Goal: Subscribe to service/newsletter

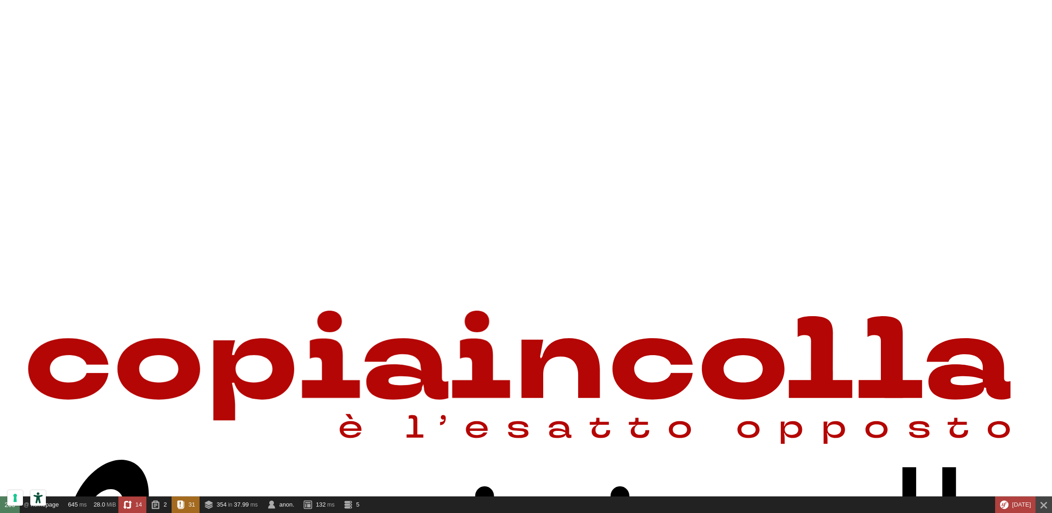
scroll to position [869, 0]
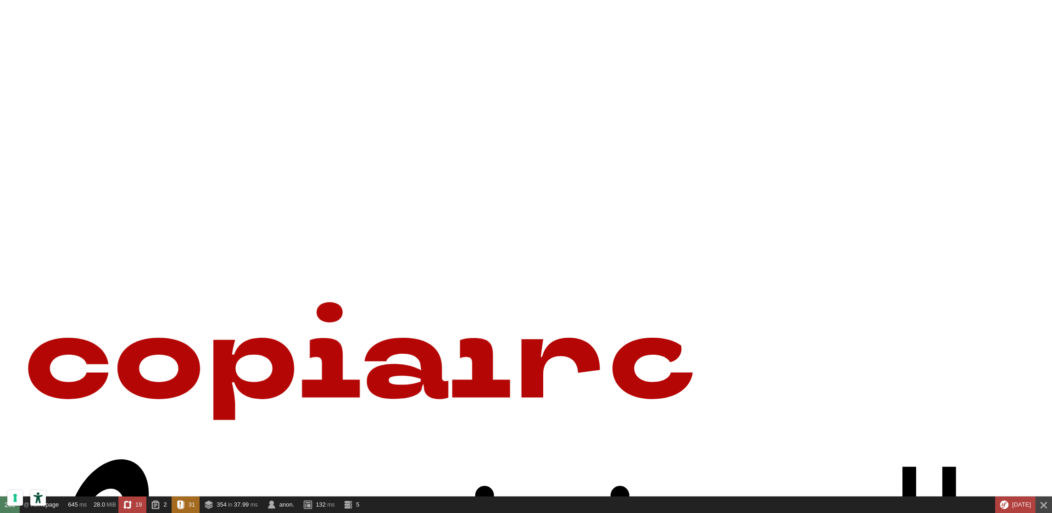
scroll to position [0, 0]
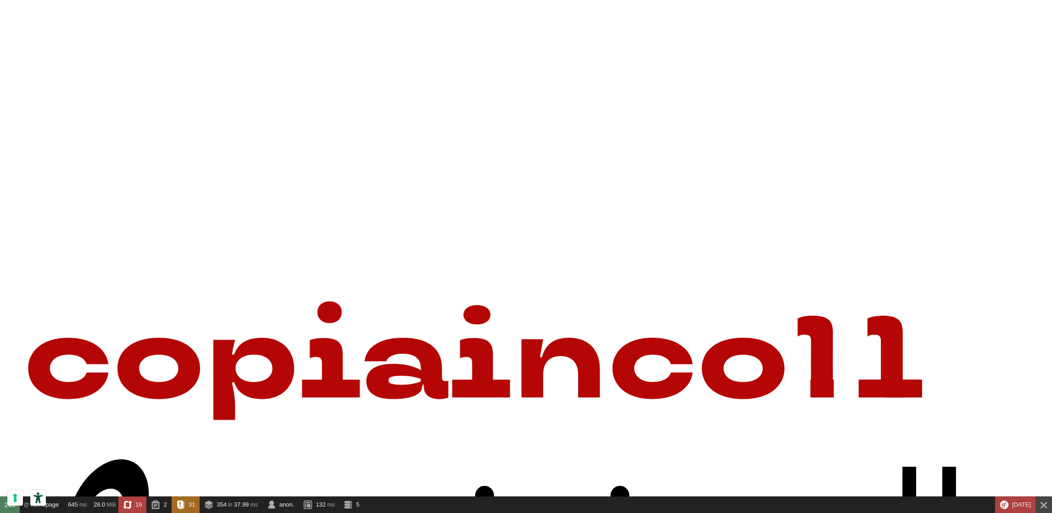
checkbox input "false"
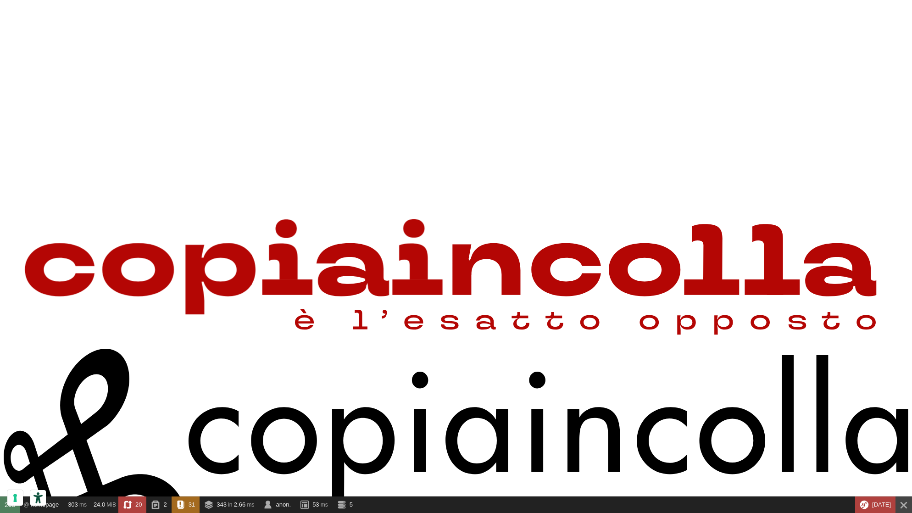
scroll to position [813, 0]
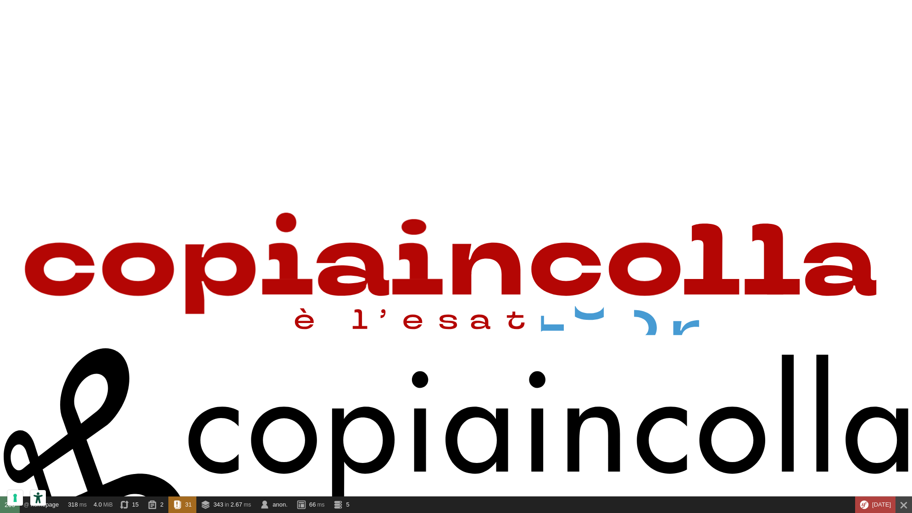
drag, startPoint x: 680, startPoint y: 395, endPoint x: 766, endPoint y: 393, distance: 86.3
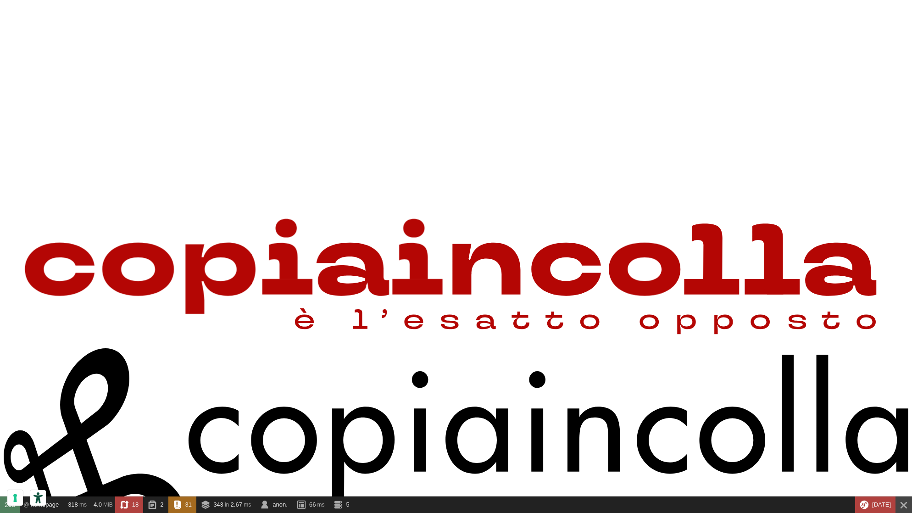
checkbox input "false"
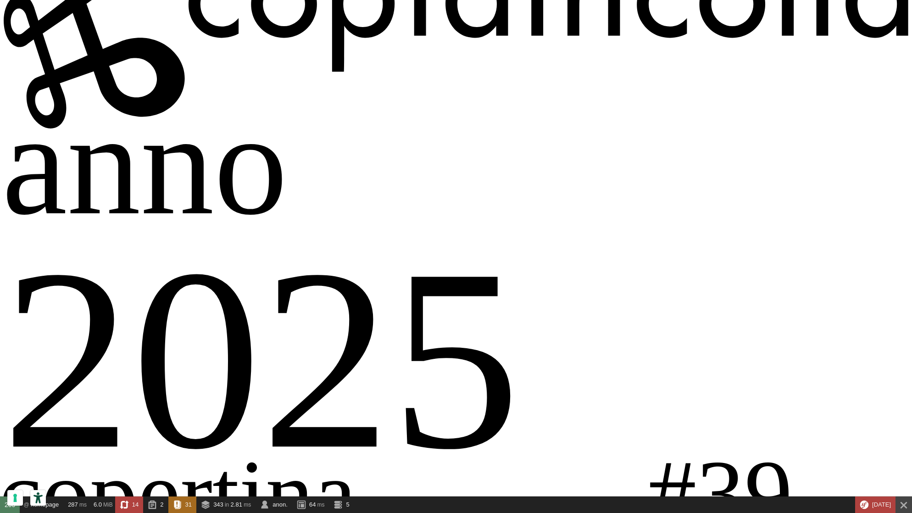
scroll to position [813, 0]
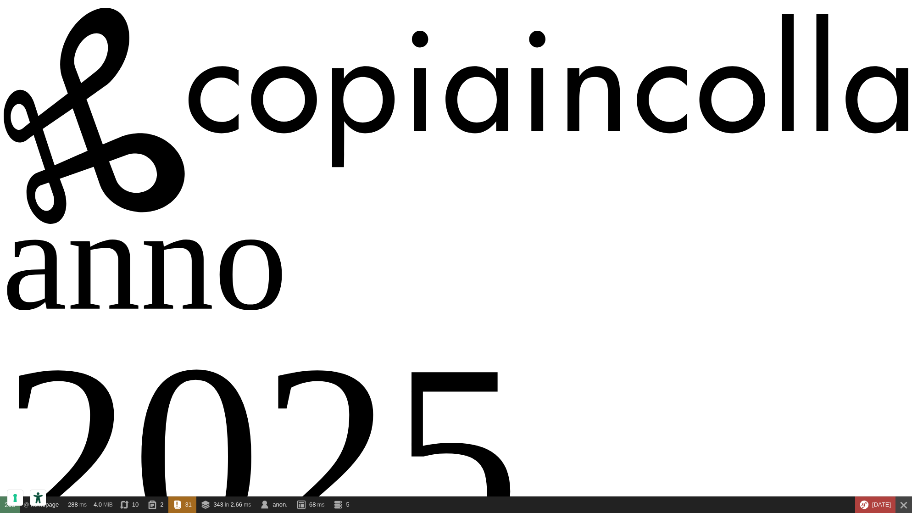
scroll to position [1153, 0]
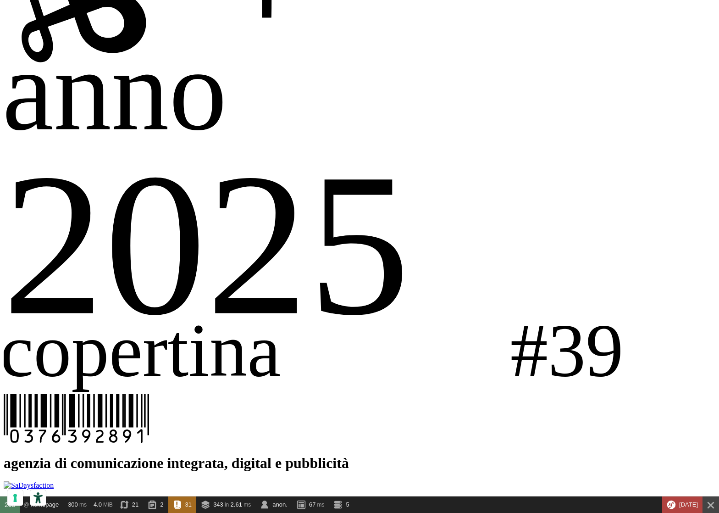
scroll to position [1038, 0]
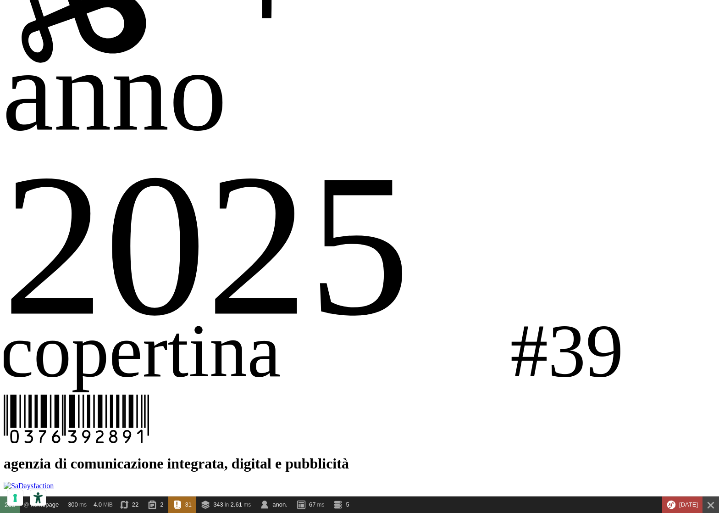
type input "Dad"
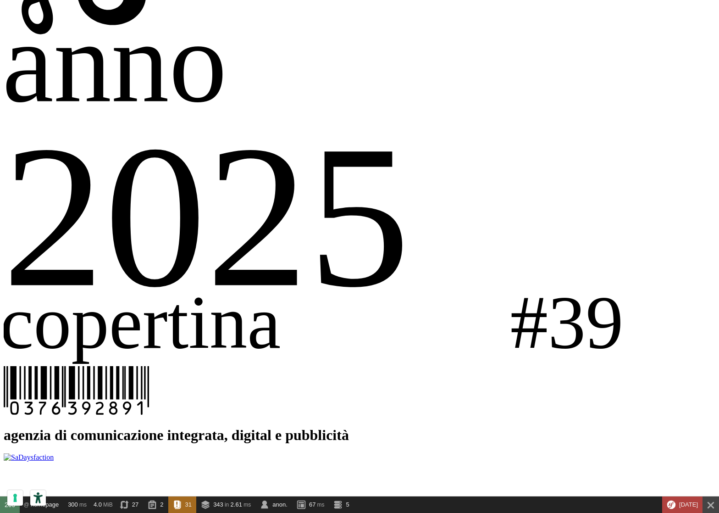
scroll to position [1066, 0]
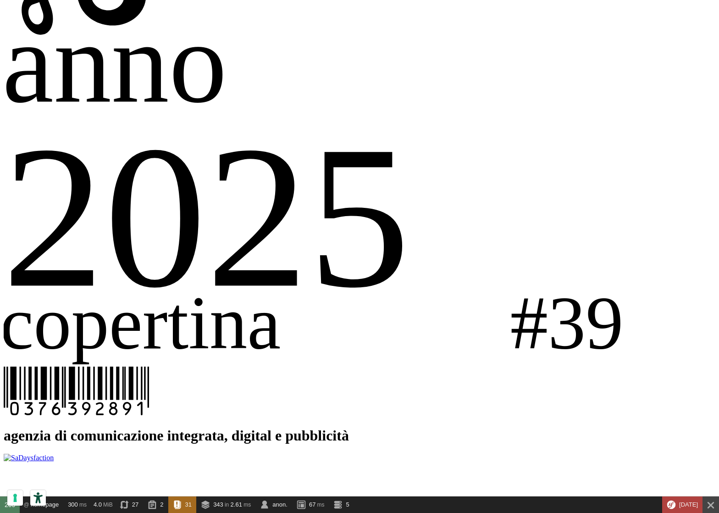
drag, startPoint x: 105, startPoint y: 434, endPoint x: 17, endPoint y: 431, distance: 87.7
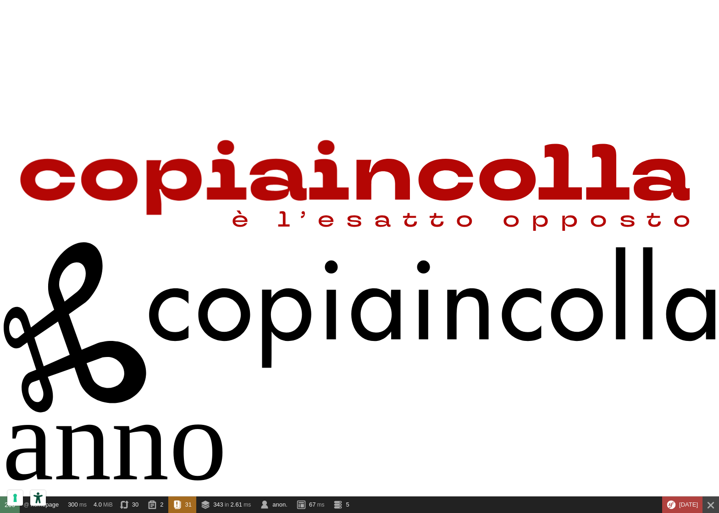
scroll to position [689, 0]
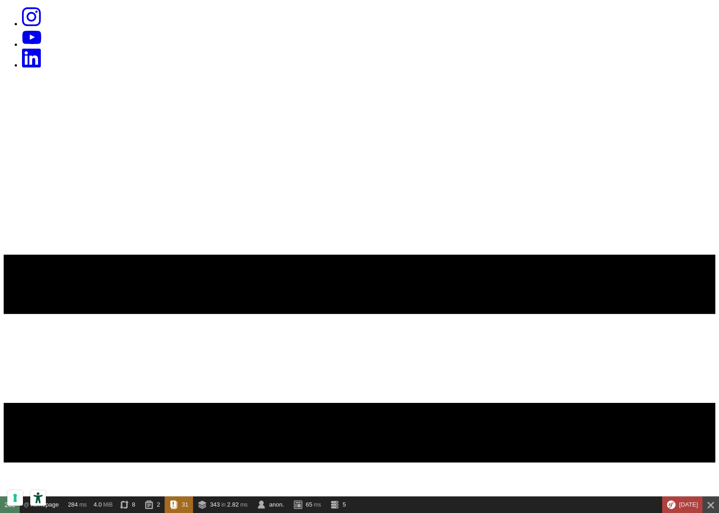
scroll to position [621, 0]
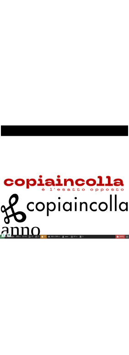
scroll to position [394, 0]
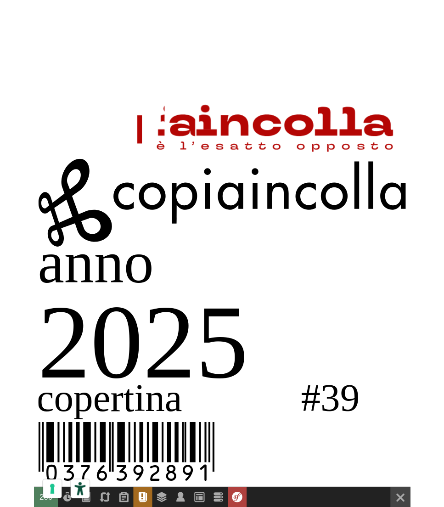
scroll to position [274, 0]
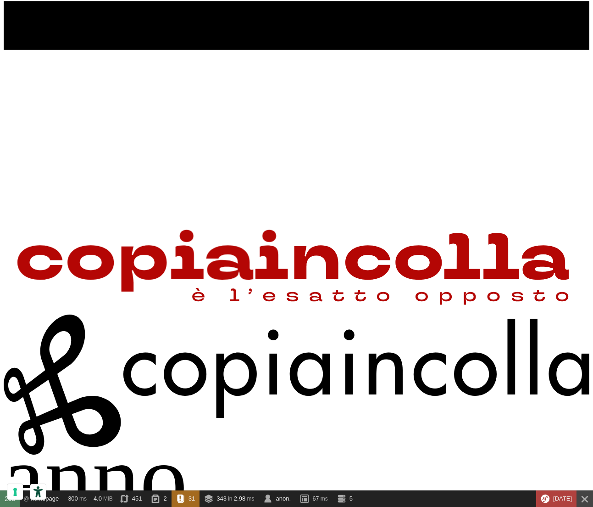
scroll to position [467, 0]
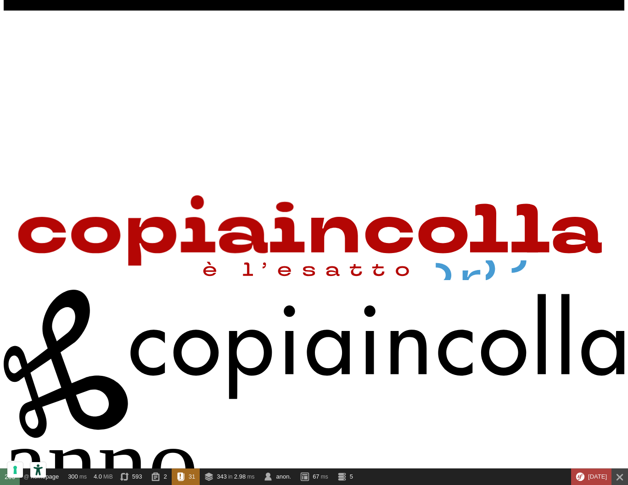
scroll to position [532, 0]
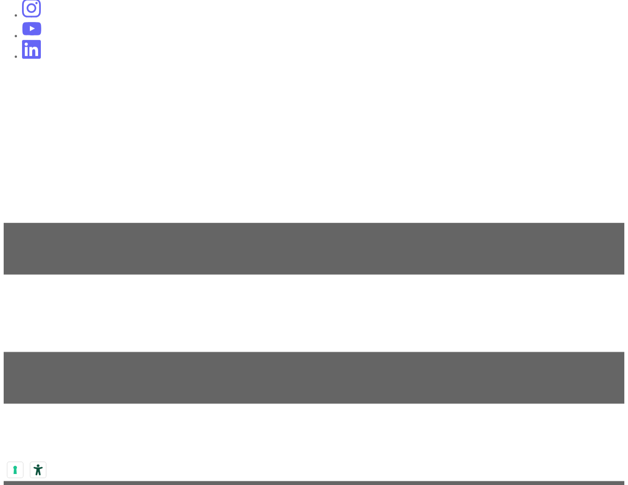
scroll to position [515, 0]
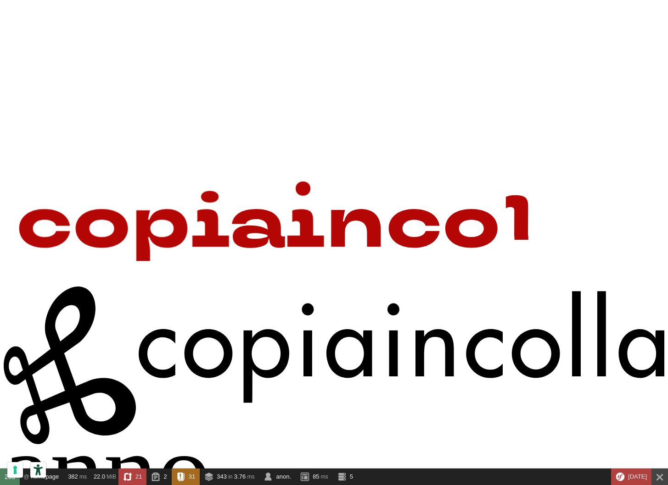
scroll to position [583, 0]
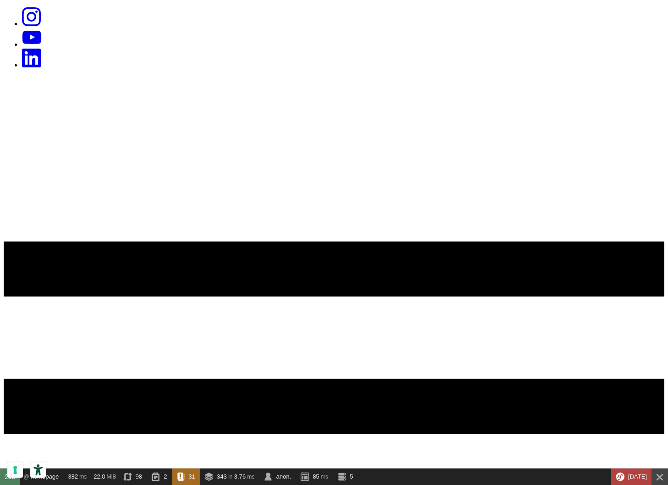
scroll to position [583, 0]
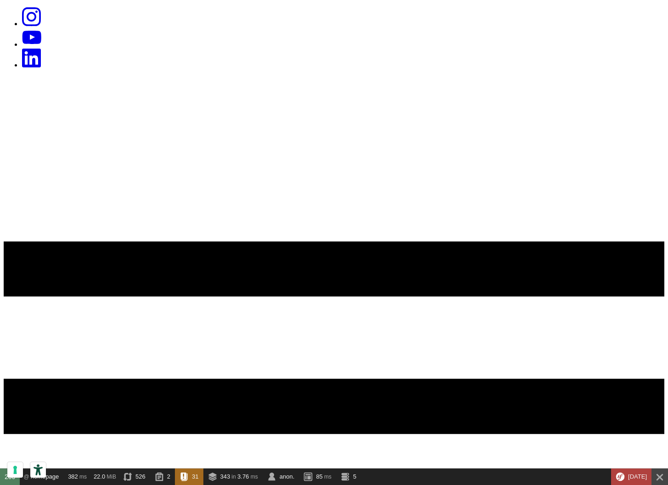
scroll to position [583, 0]
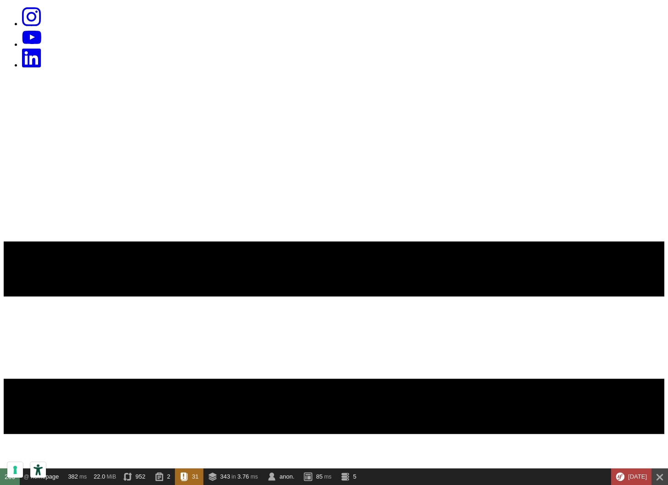
scroll to position [583, 0]
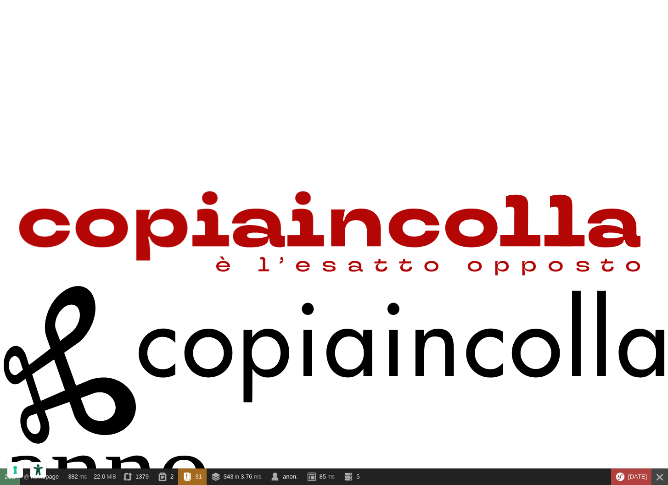
scroll to position [583, 0]
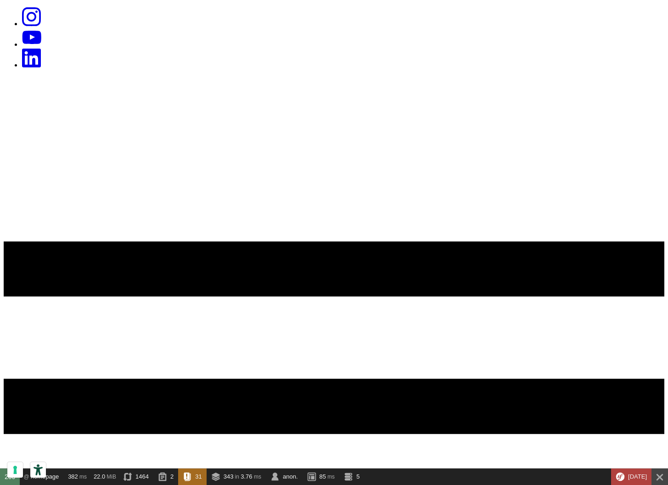
scroll to position [583, 0]
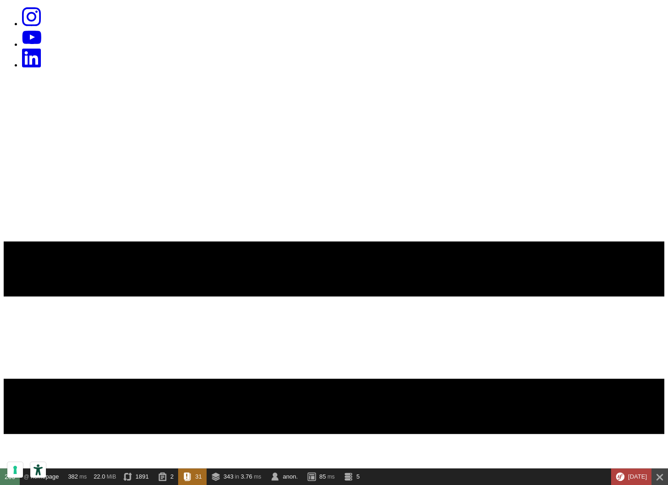
scroll to position [583, 0]
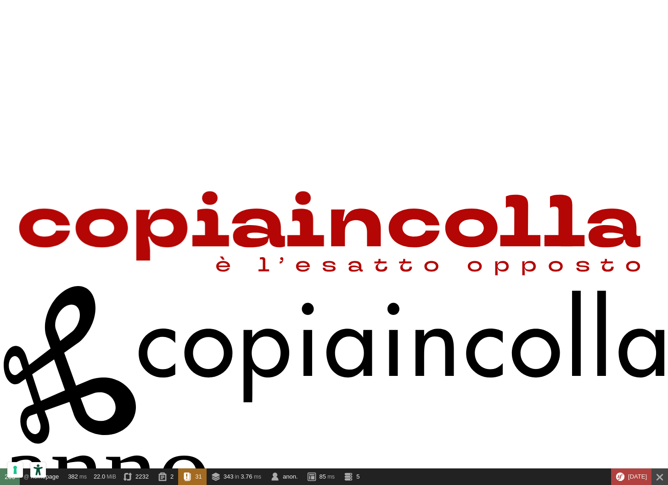
scroll to position [583, 0]
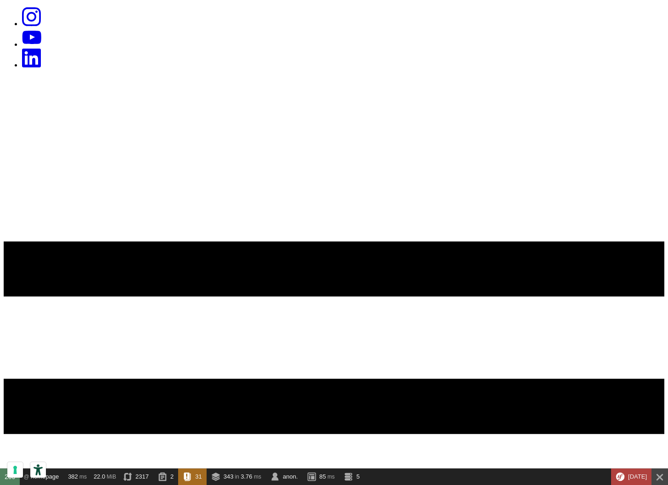
scroll to position [583, 0]
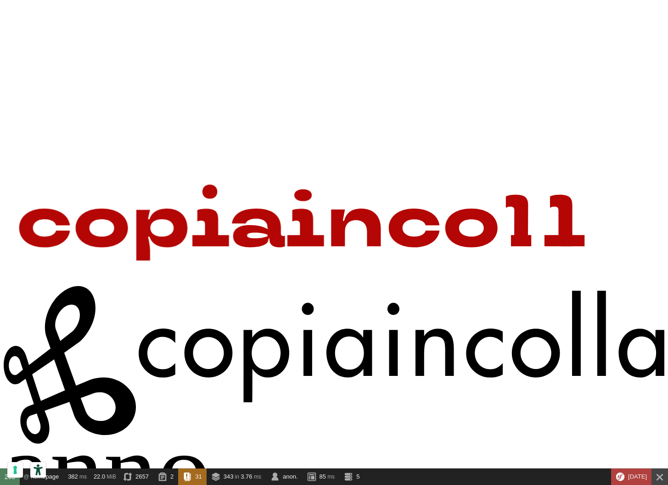
scroll to position [583, 0]
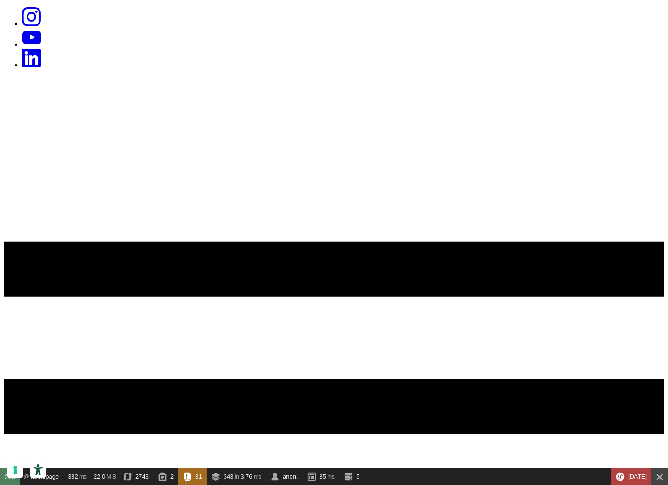
scroll to position [583, 0]
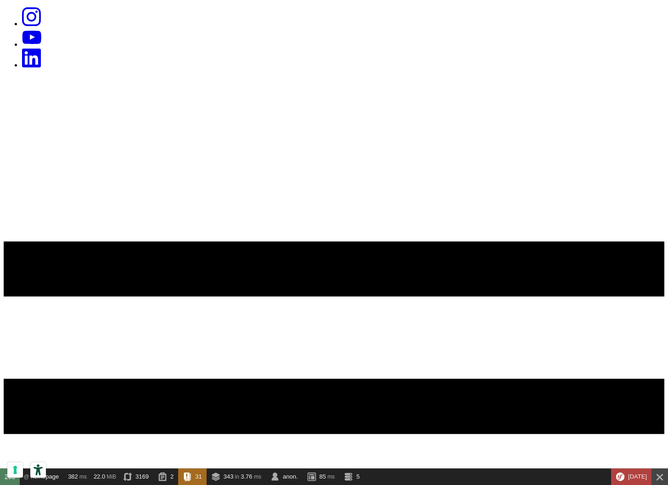
scroll to position [583, 0]
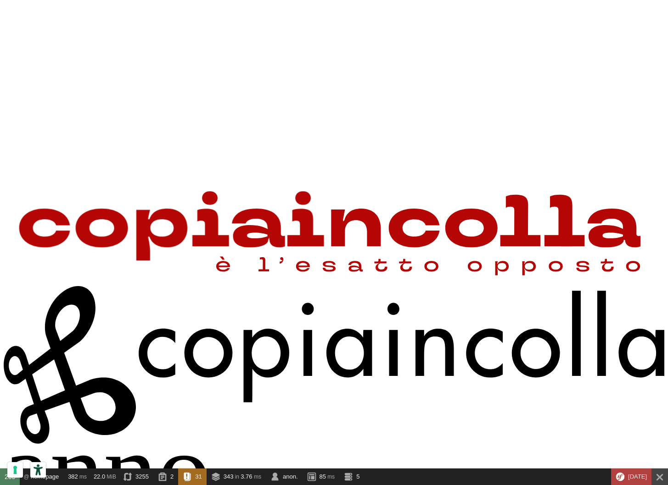
scroll to position [583, 0]
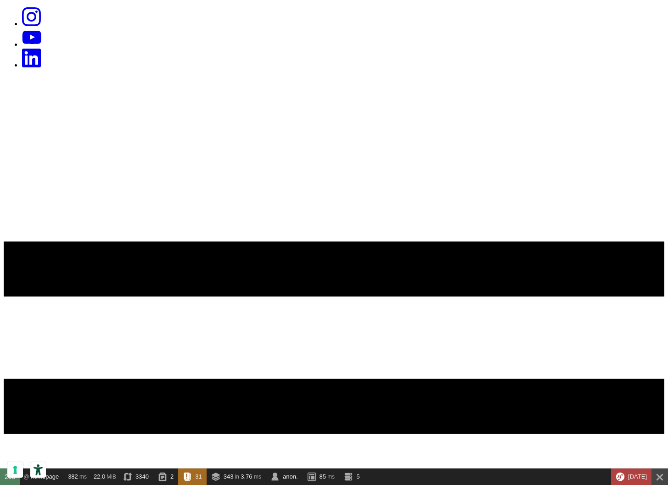
scroll to position [583, 0]
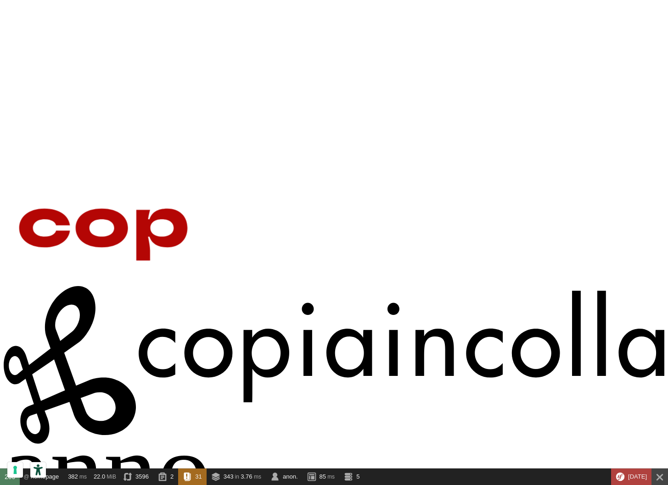
scroll to position [583, 0]
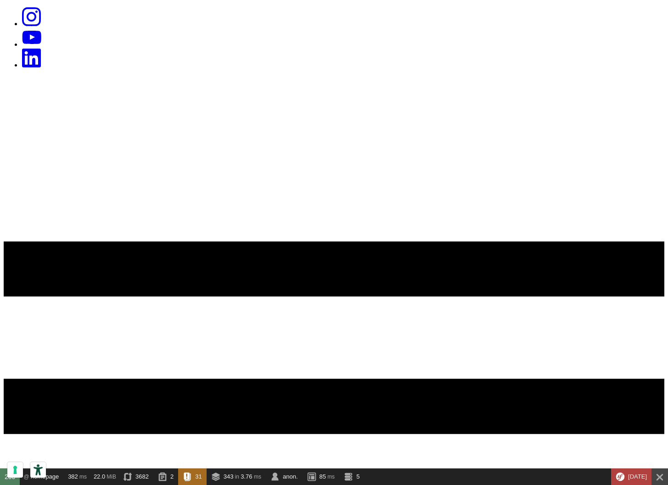
scroll to position [583, 0]
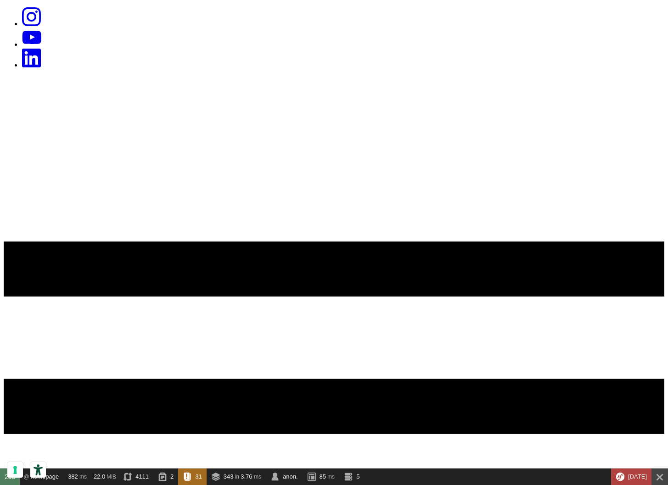
scroll to position [583, 0]
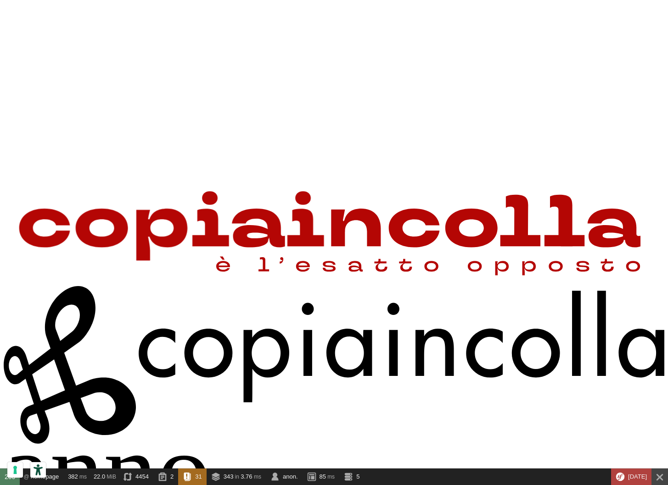
scroll to position [583, 0]
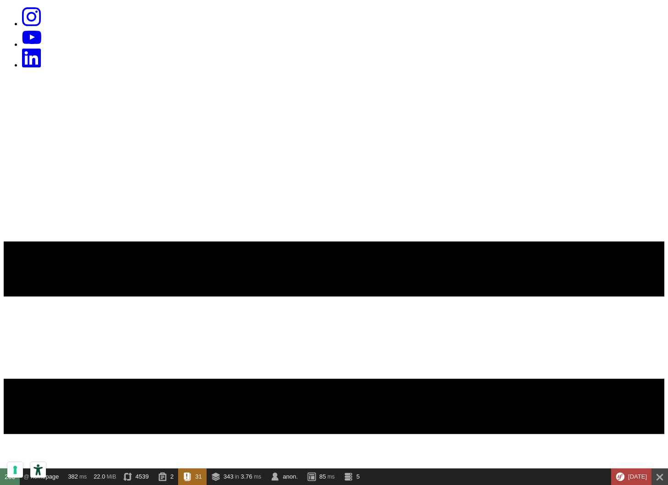
scroll to position [583, 0]
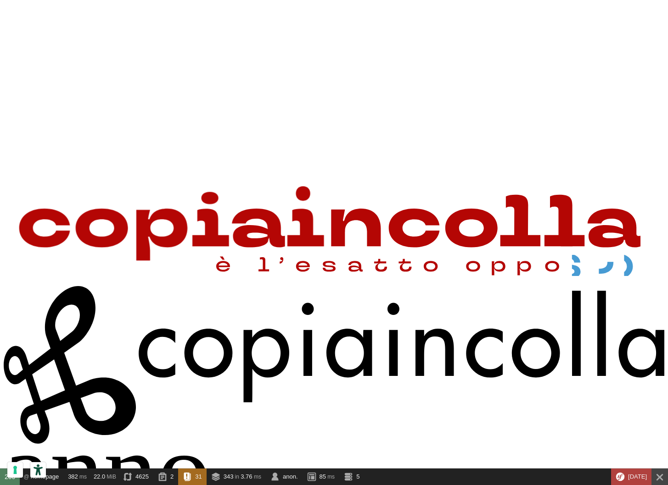
scroll to position [583, 0]
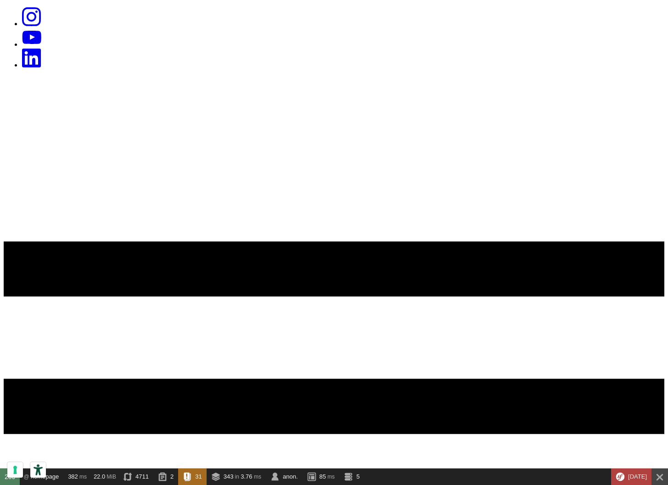
scroll to position [583, 0]
